Goal: Transaction & Acquisition: Book appointment/travel/reservation

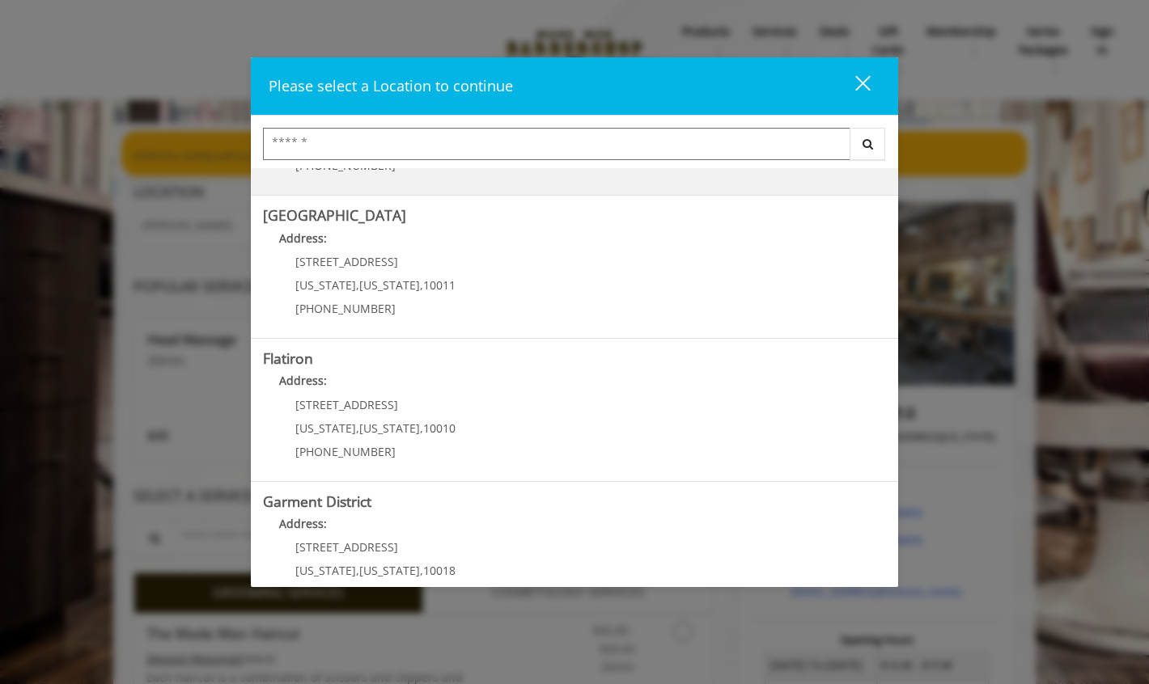
scroll to position [265, 0]
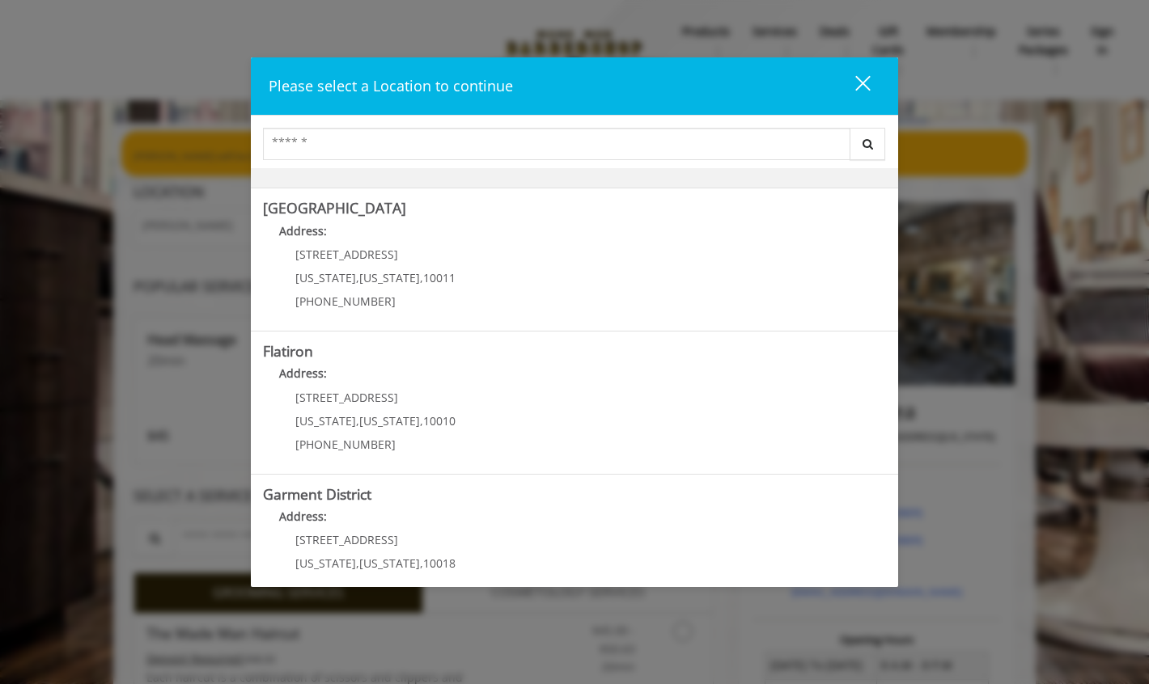
click at [603, 403] on "Flatiron Address: [STREET_ADDRESS][US_STATE][US_STATE] (917) 475-1765" at bounding box center [574, 403] width 623 height 118
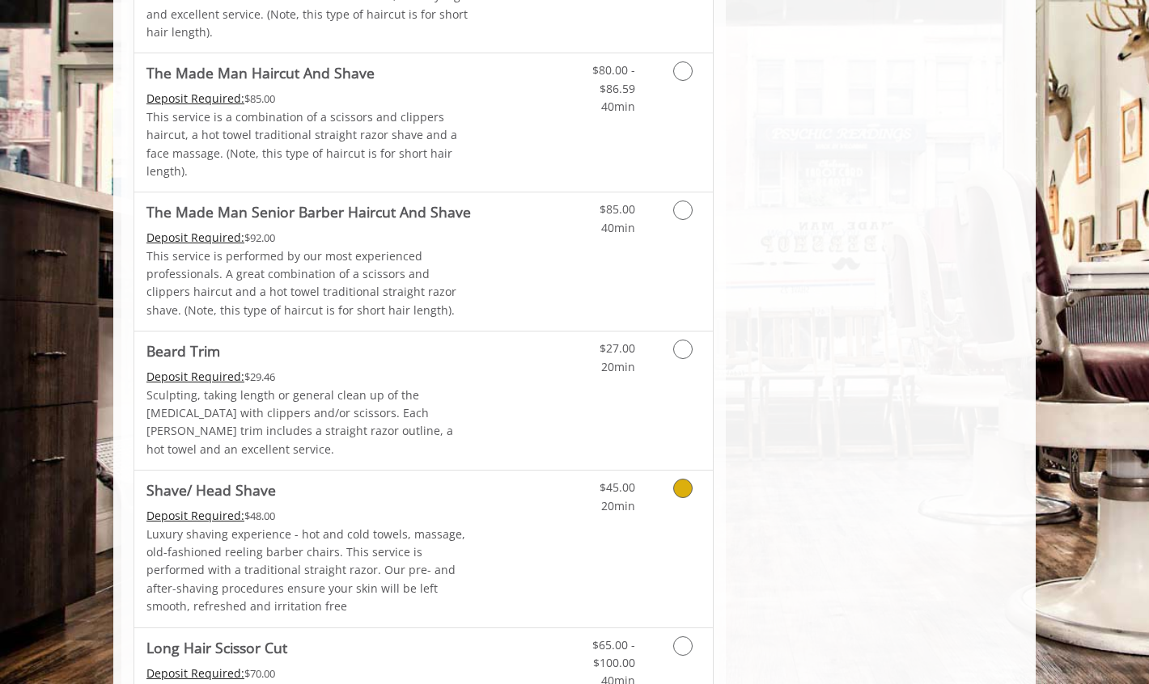
scroll to position [1543, 0]
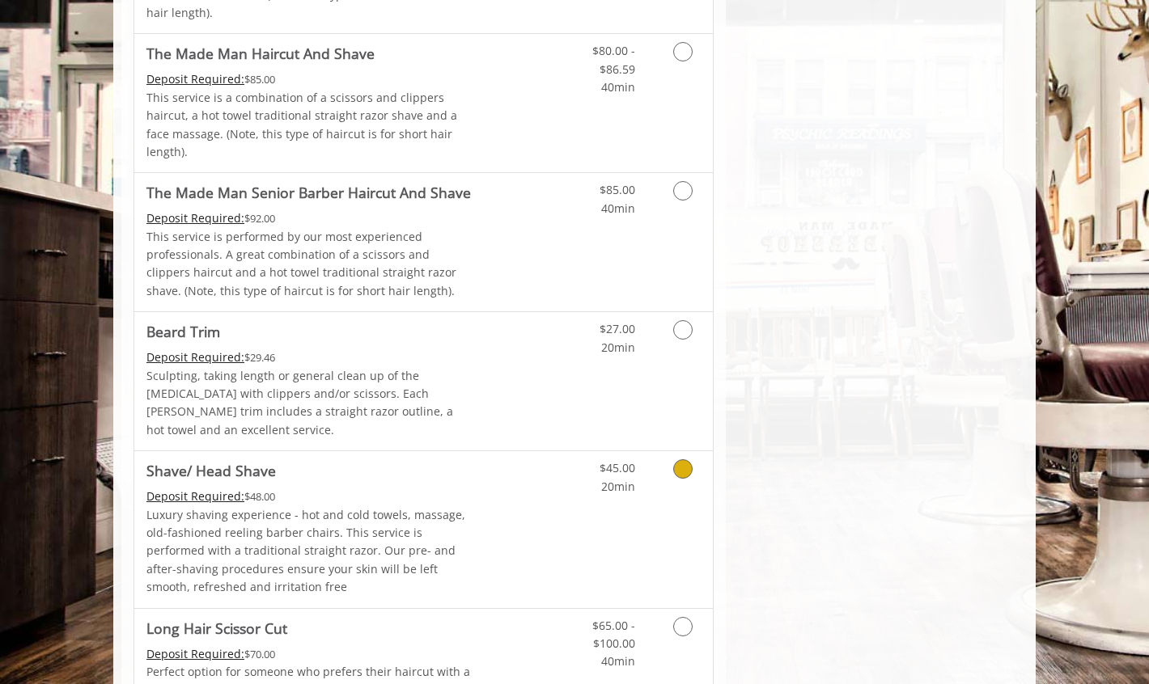
click at [676, 460] on icon "Grooming services" at bounding box center [682, 469] width 19 height 19
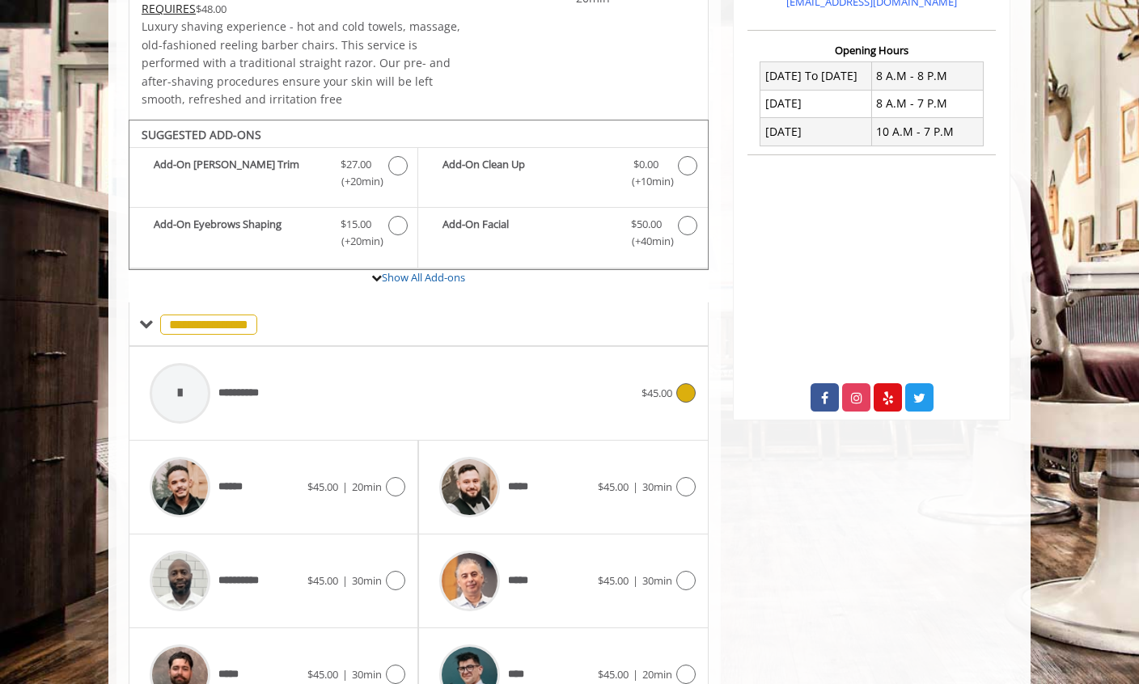
scroll to position [354, 0]
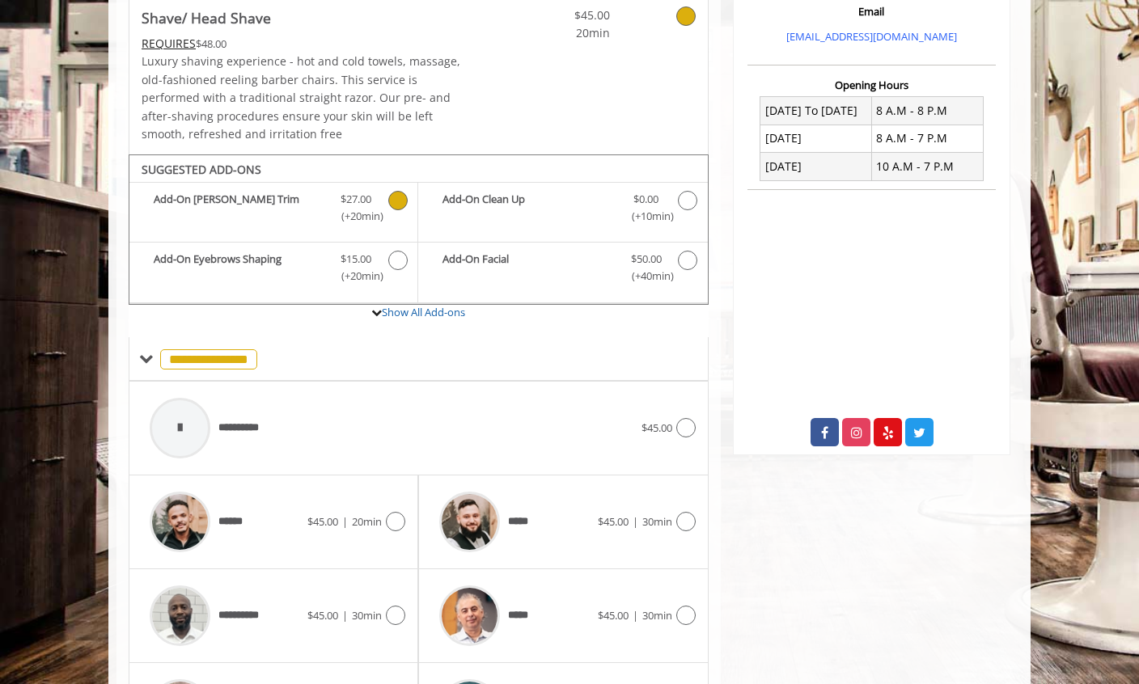
click at [396, 208] on icon "Shave/ Head Shave Add-onS" at bounding box center [397, 200] width 19 height 19
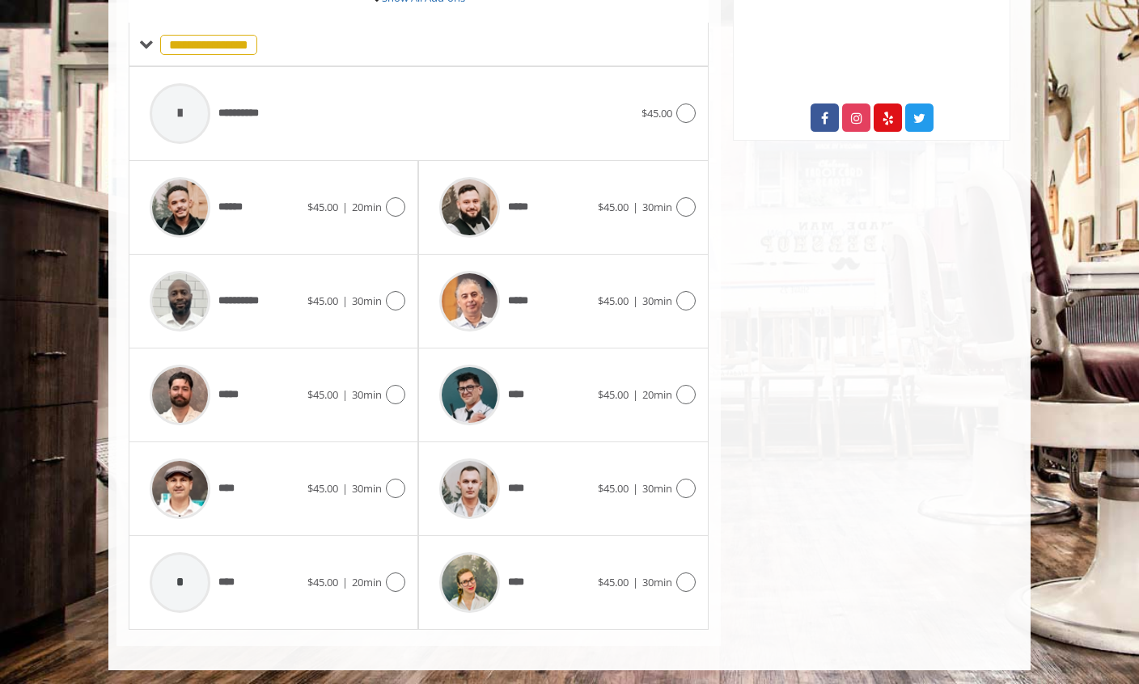
scroll to position [671, 0]
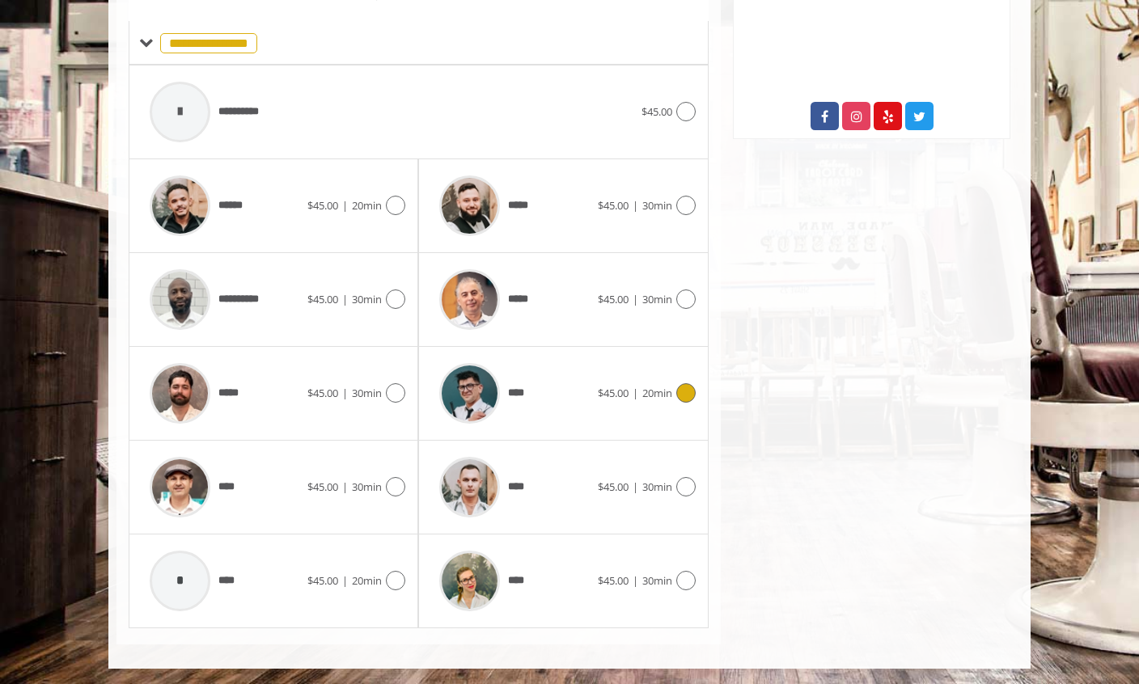
click at [683, 393] on icon at bounding box center [685, 393] width 19 height 19
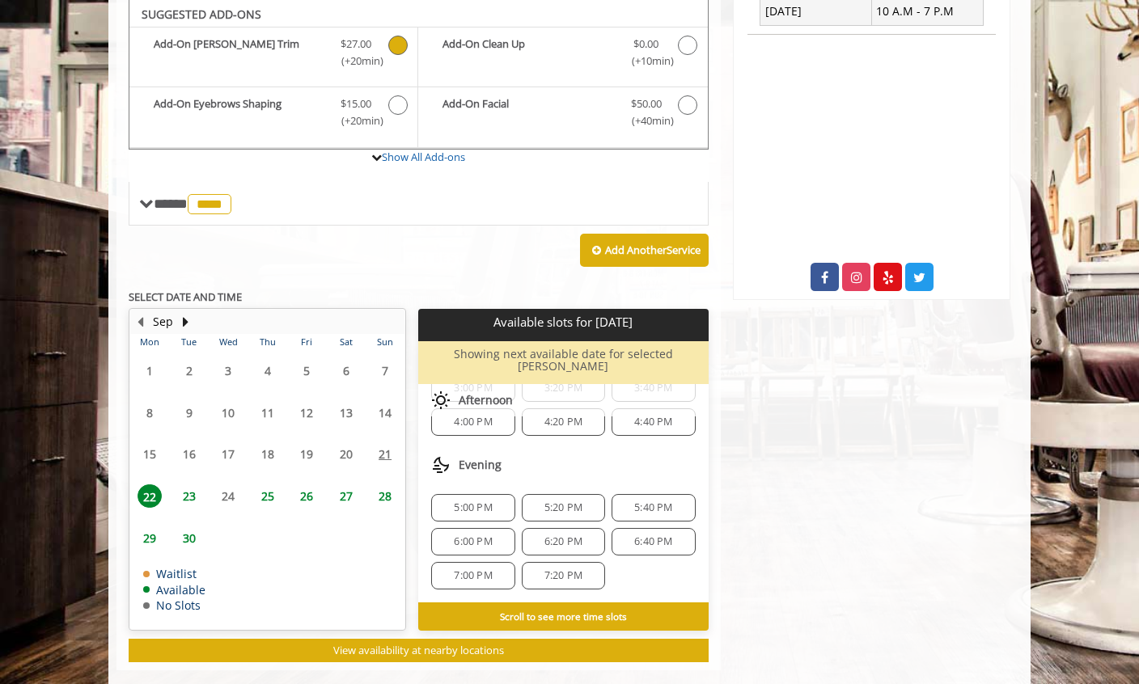
scroll to position [523, 0]
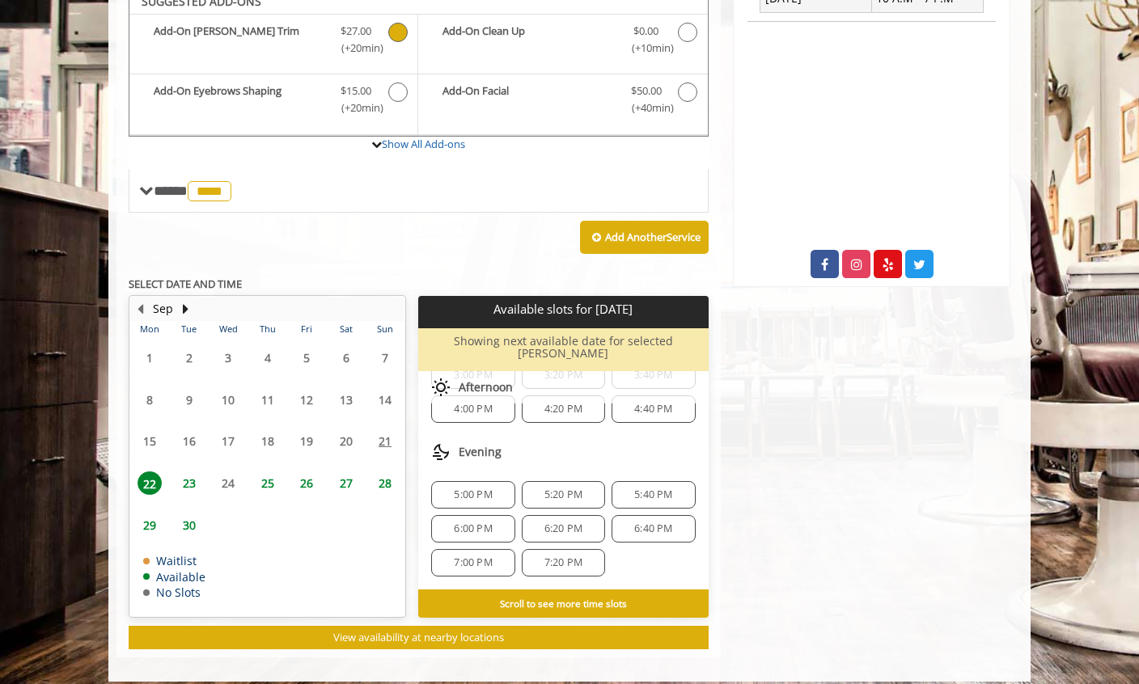
click at [636, 523] on span "6:40 PM" at bounding box center [653, 529] width 38 height 13
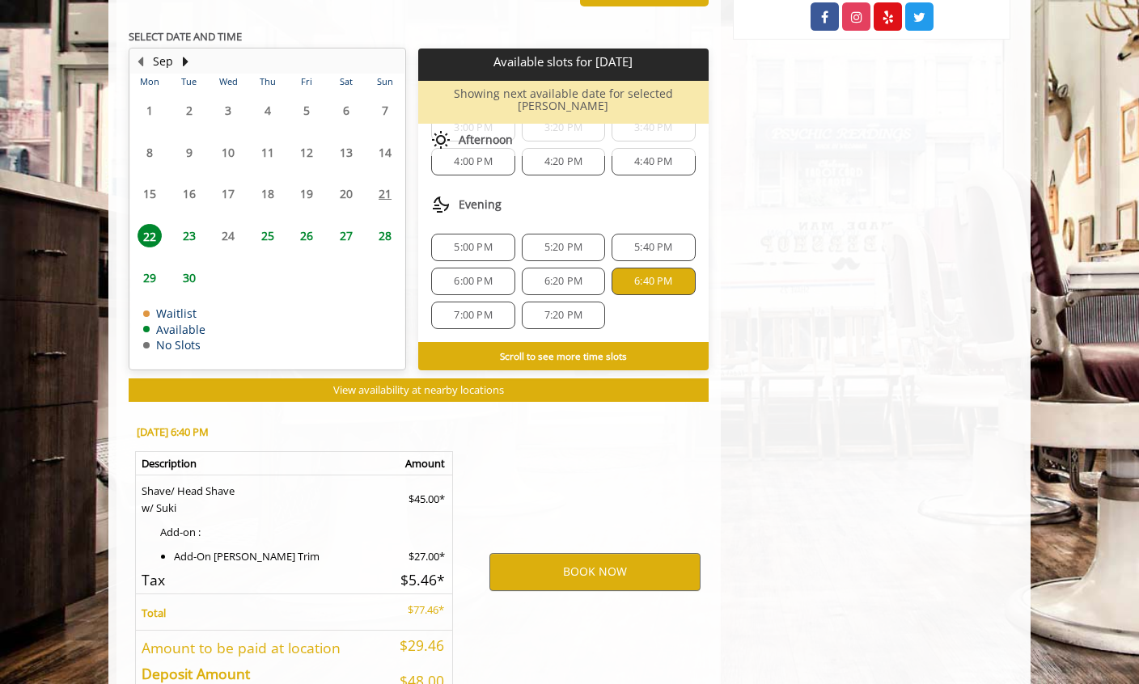
scroll to position [864, 0]
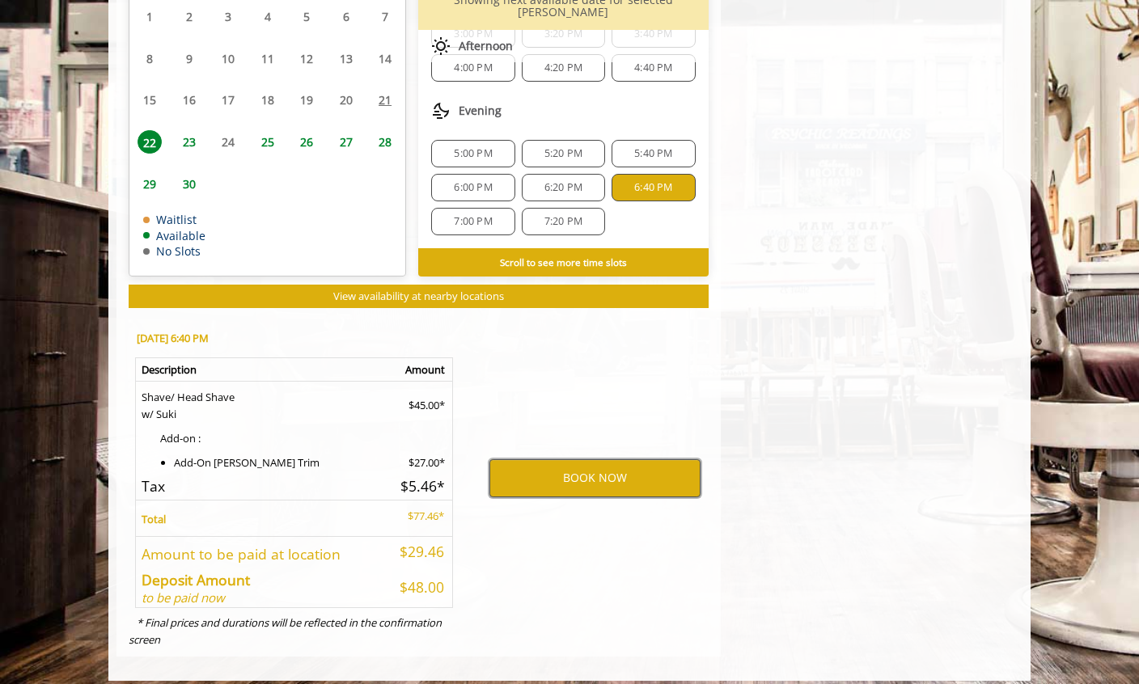
click at [623, 478] on button "BOOK NOW" at bounding box center [594, 478] width 211 height 37
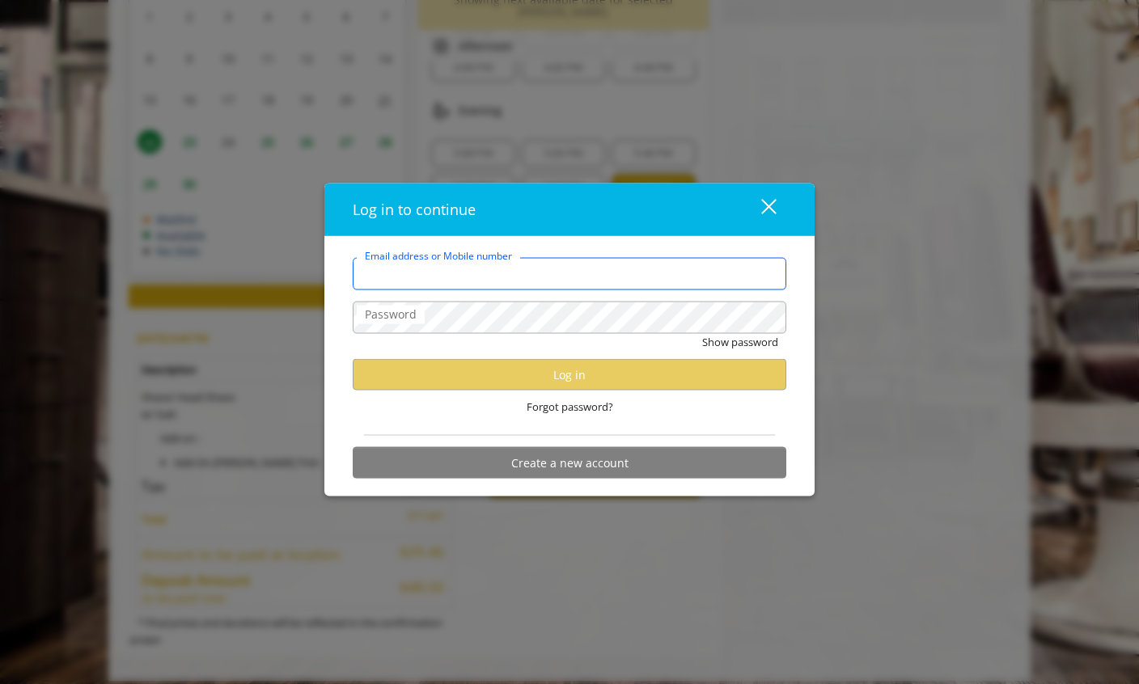
type input "**********"
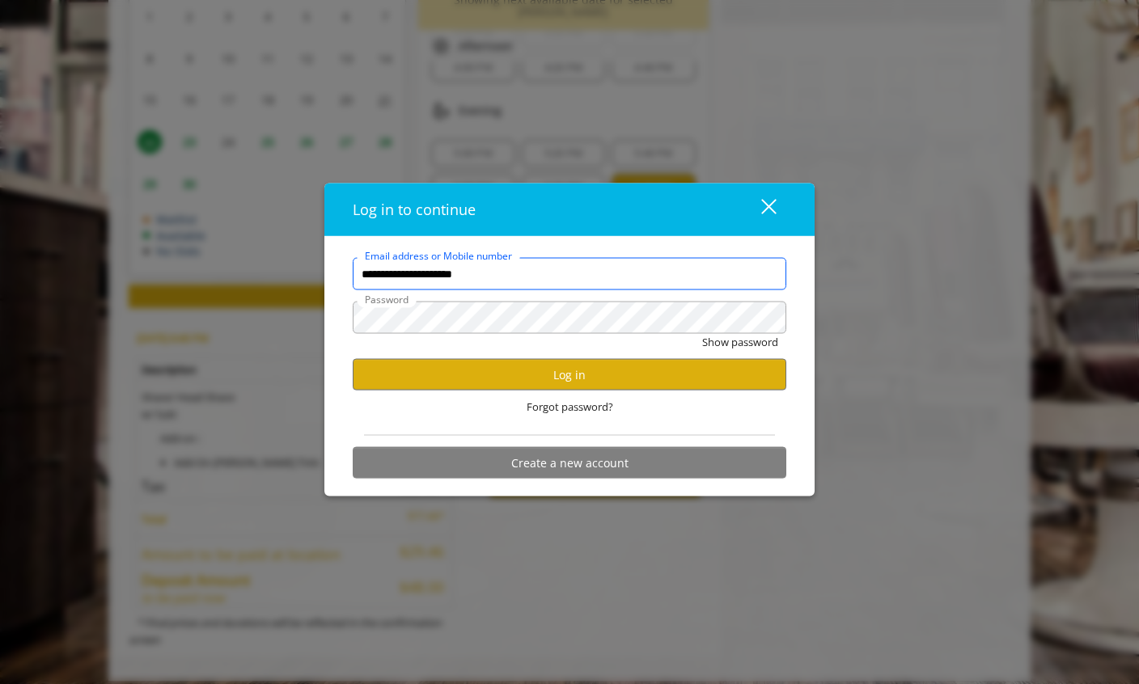
scroll to position [0, 0]
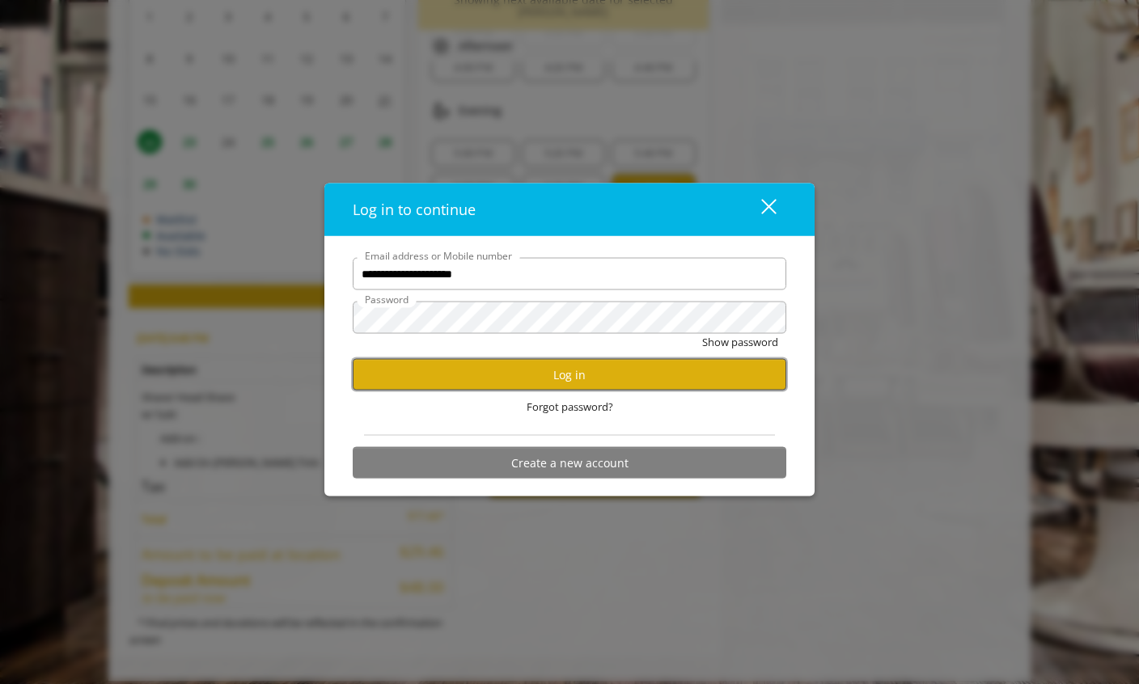
click at [566, 377] on button "Log in" at bounding box center [570, 375] width 434 height 32
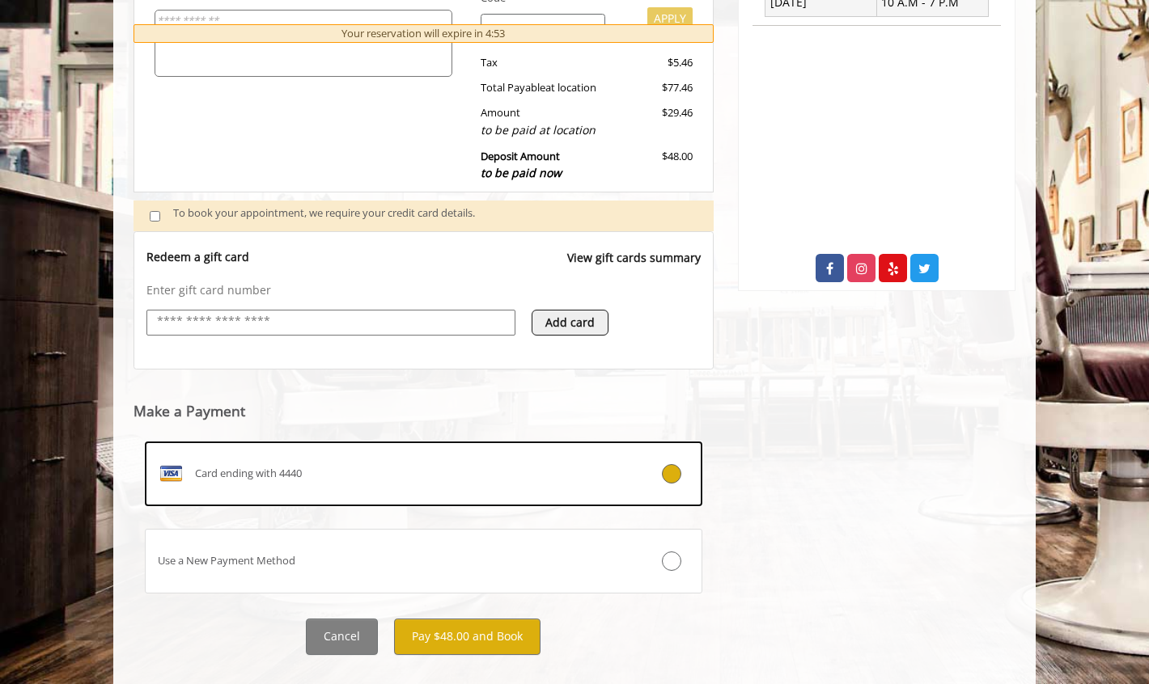
scroll to position [546, 0]
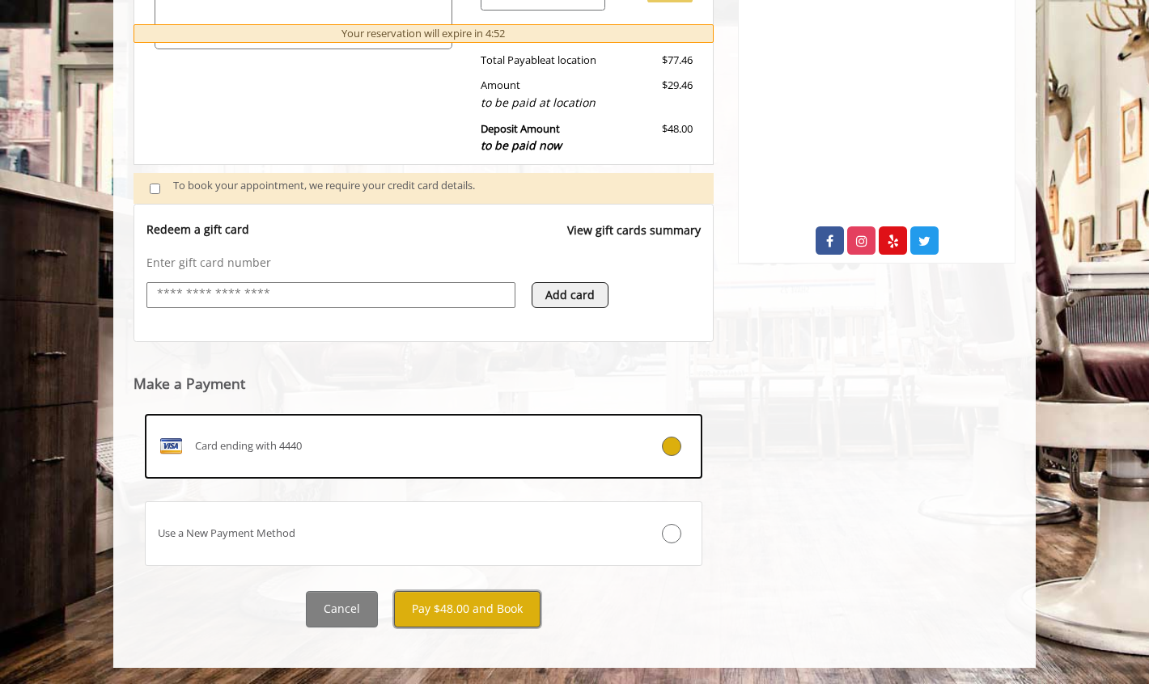
click at [473, 606] on button "Pay $48.00 and Book" at bounding box center [467, 609] width 146 height 36
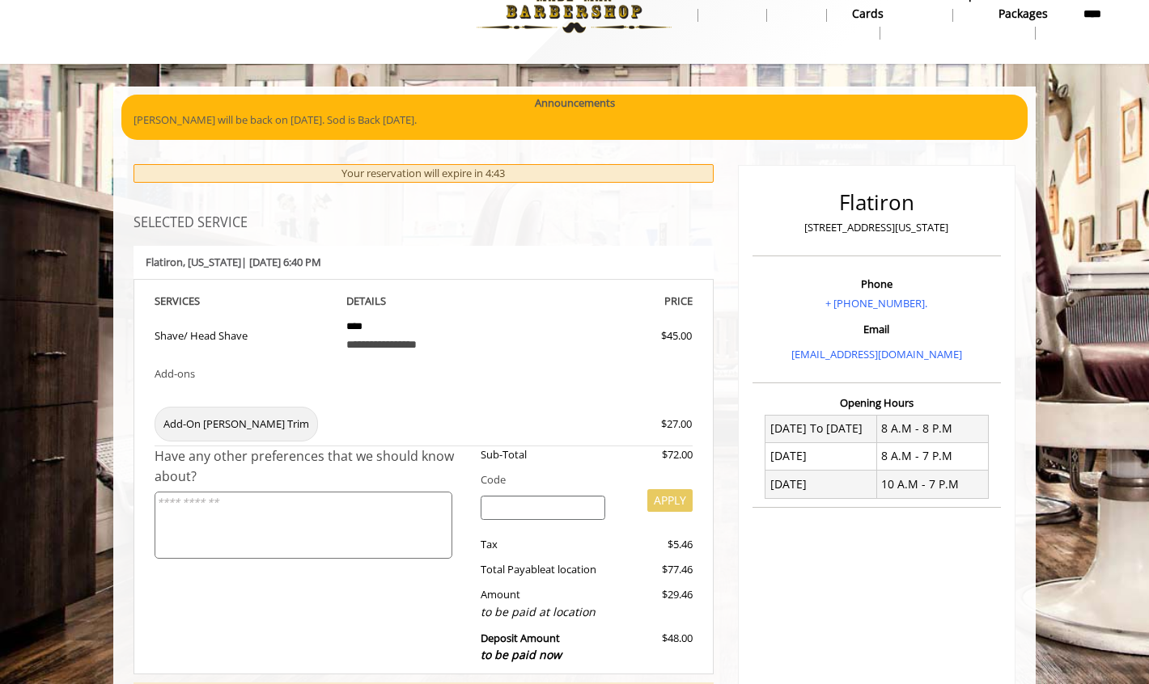
scroll to position [0, 0]
